Goal: Information Seeking & Learning: Learn about a topic

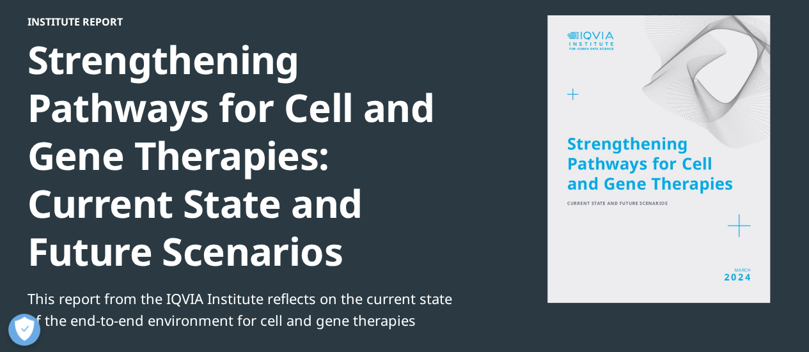
scroll to position [105, 0]
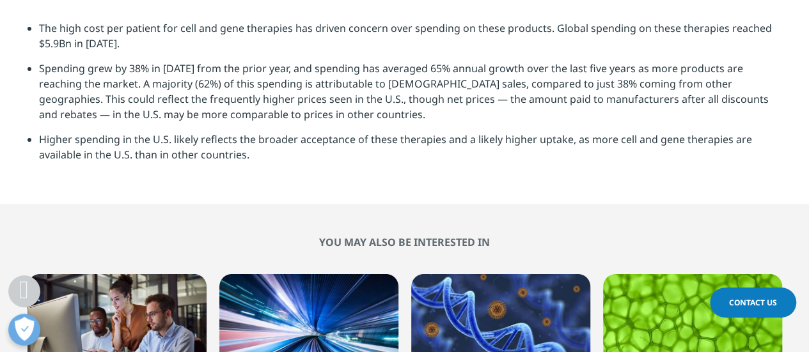
scroll to position [3727, 0]
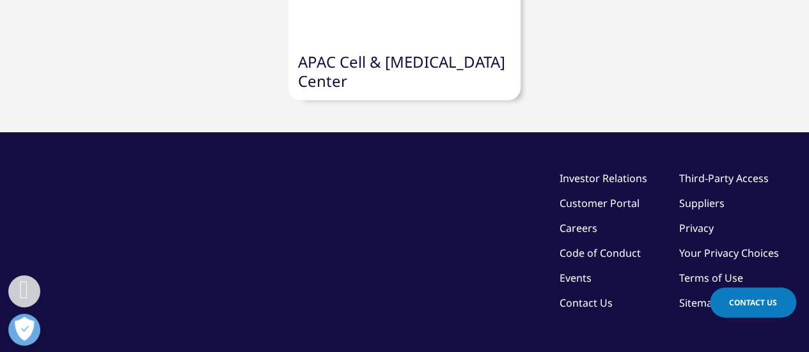
scroll to position [3137, 0]
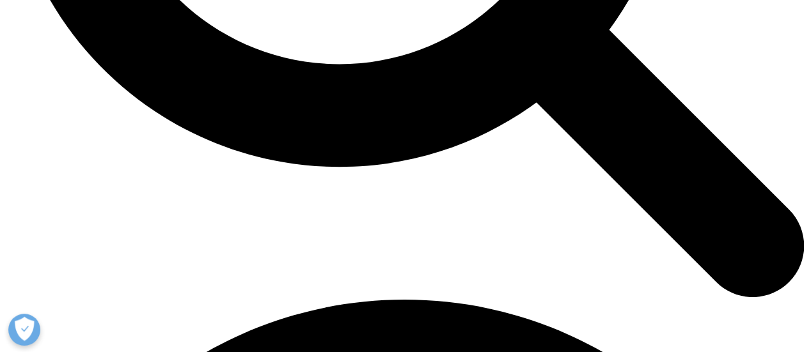
scroll to position [1322, 0]
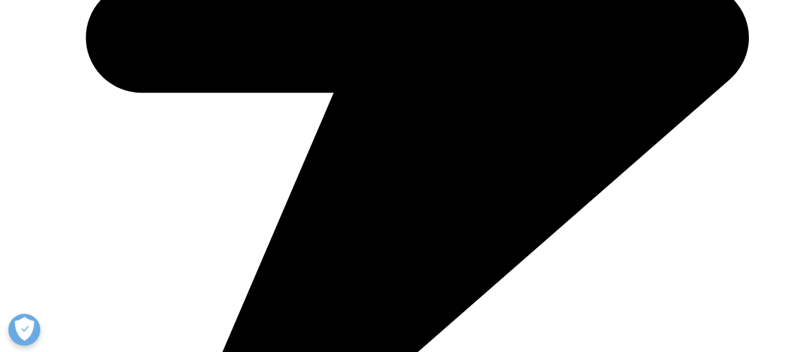
scroll to position [3116, 0]
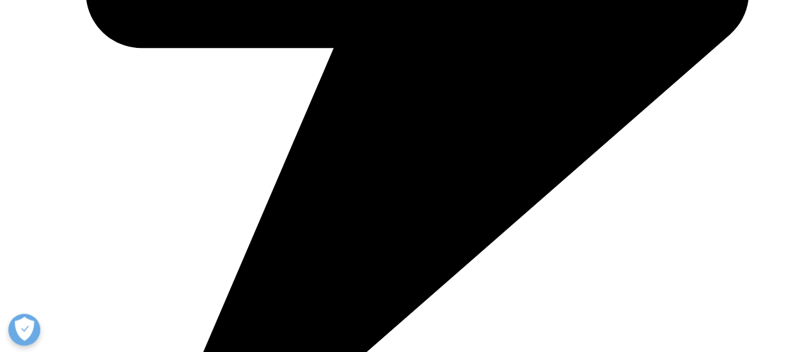
drag, startPoint x: 509, startPoint y: 42, endPoint x: 404, endPoint y: 223, distance: 210.1
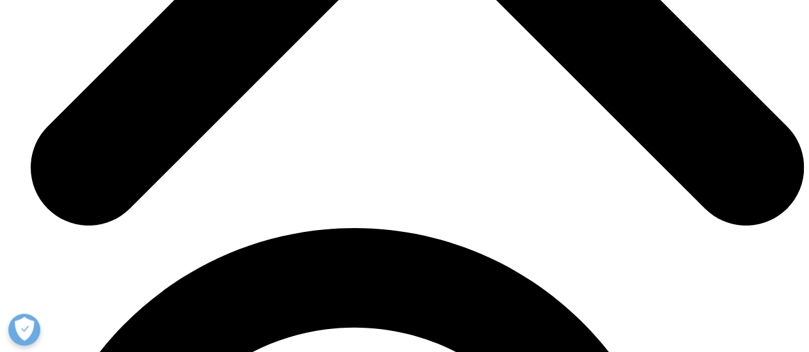
scroll to position [4088, 0]
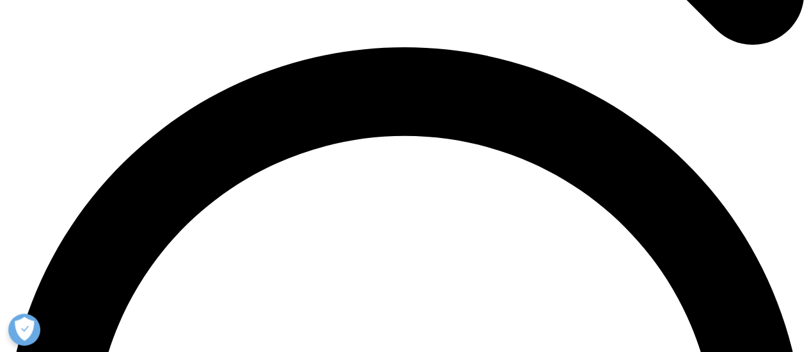
drag, startPoint x: 474, startPoint y: 140, endPoint x: 750, endPoint y: -71, distance: 347.8
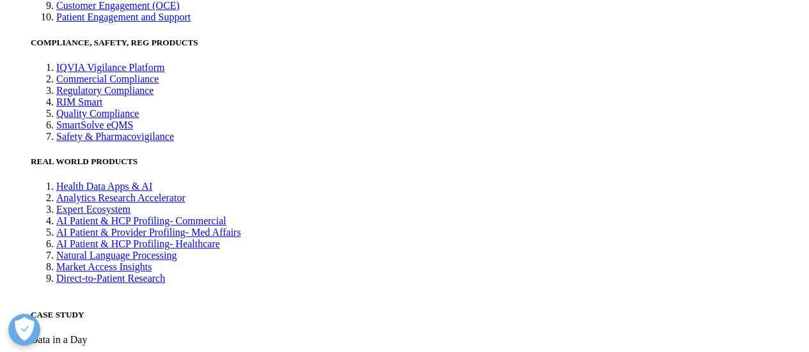
scroll to position [2584, 0]
